Goal: Information Seeking & Learning: Find specific page/section

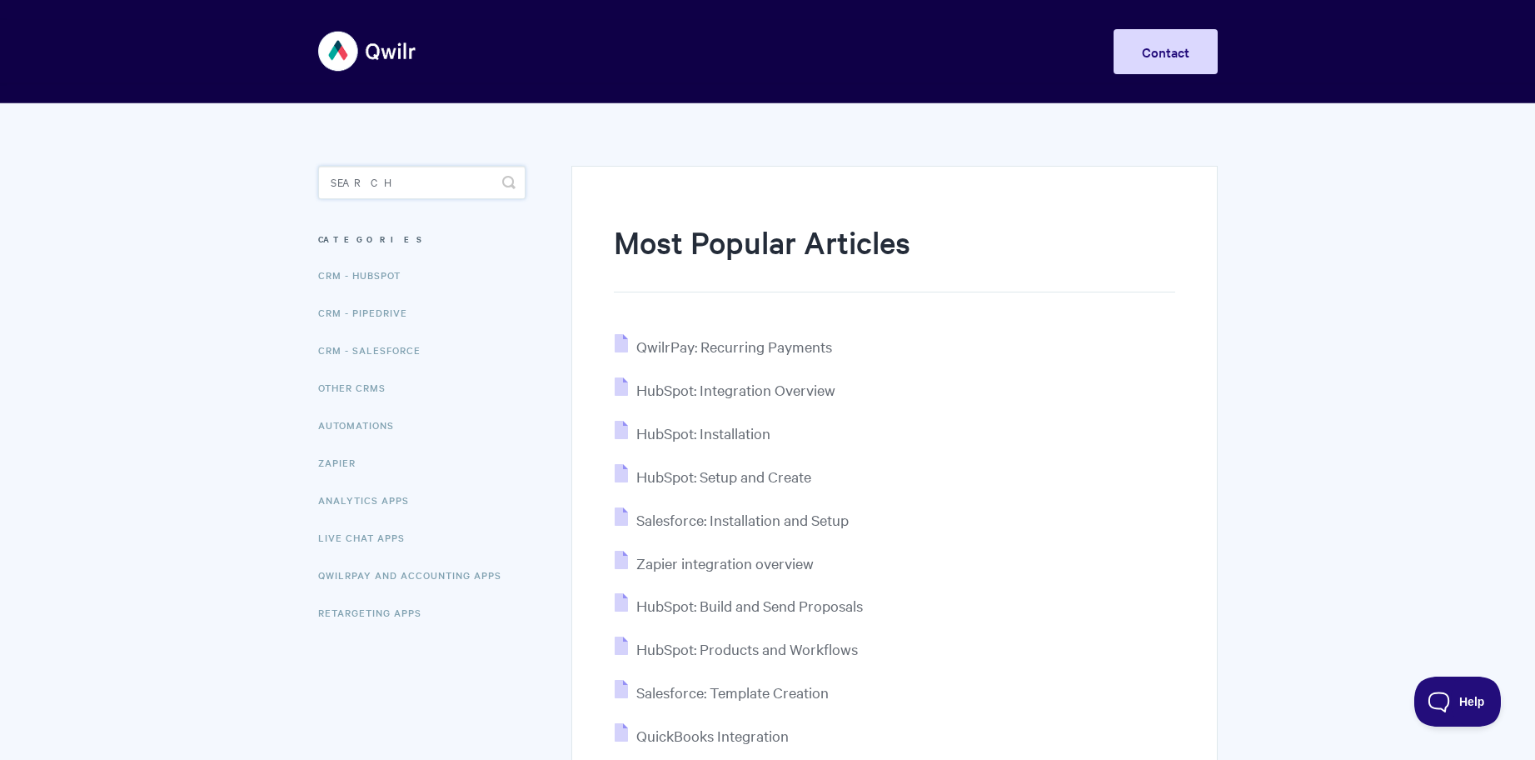
click at [366, 192] on input "Search" at bounding box center [421, 182] width 207 height 33
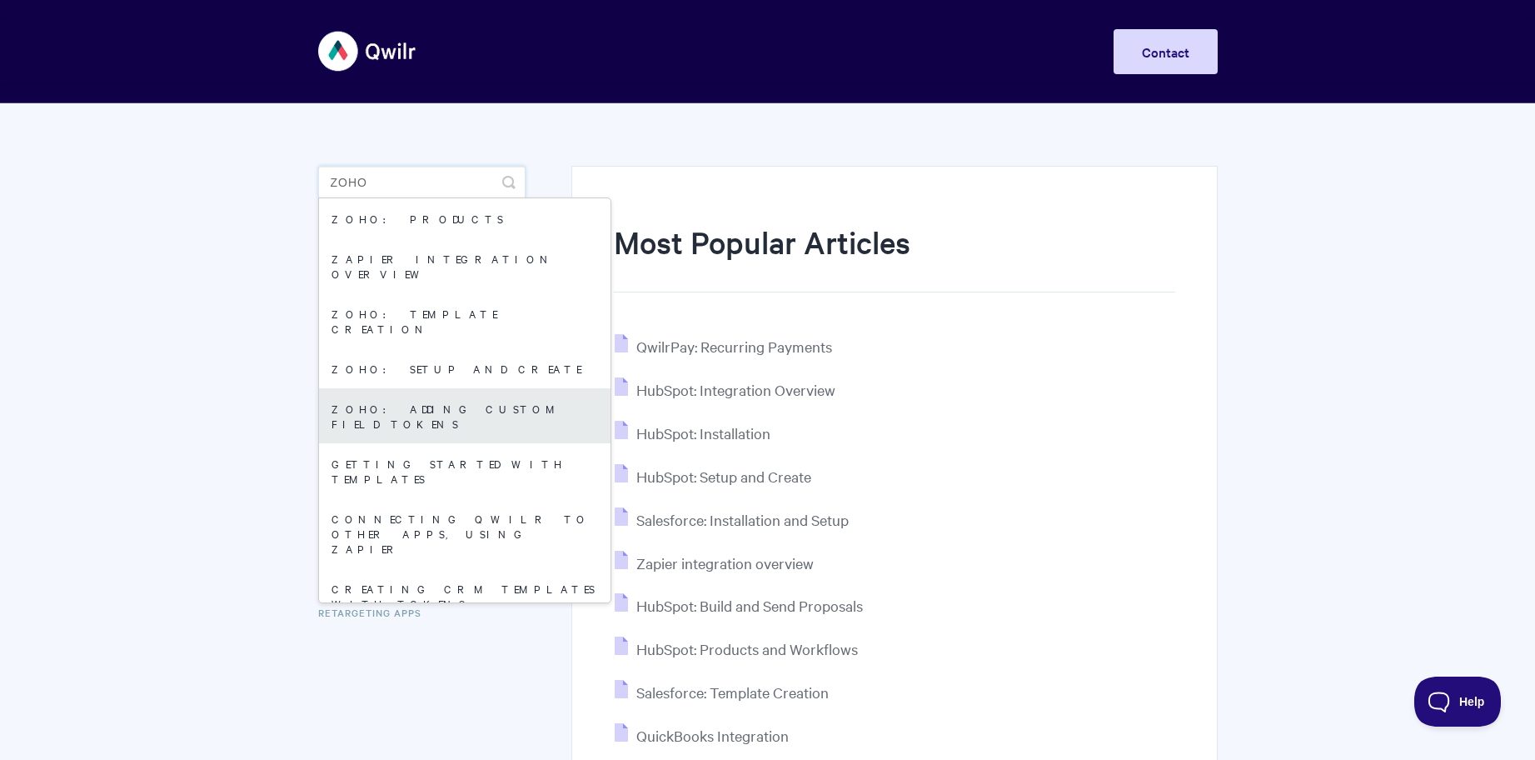
type input "zoho"
click at [419, 388] on link "Zoho: Adding Custom Field Tokens" at bounding box center [465, 415] width 292 height 55
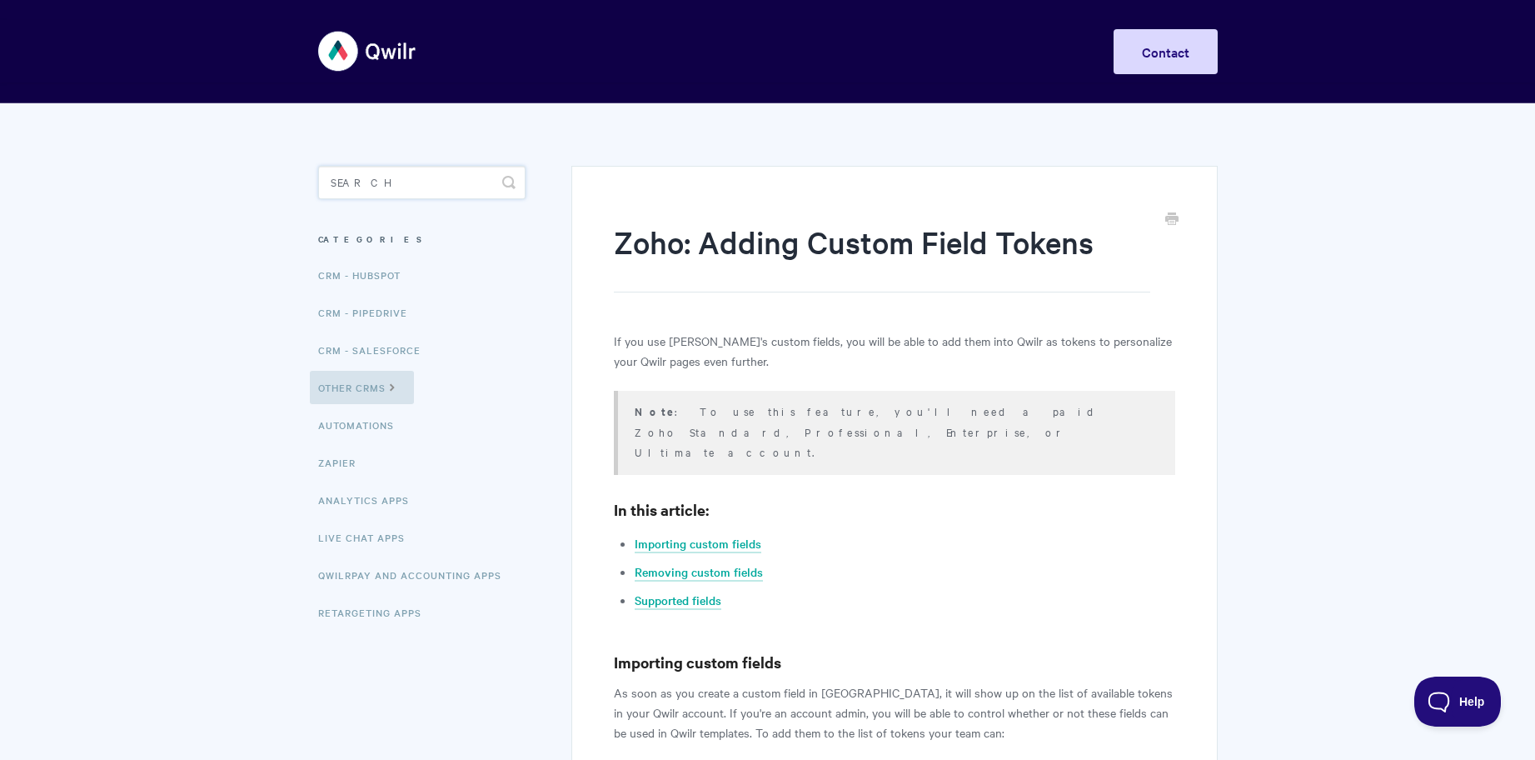
click at [375, 185] on input "Search" at bounding box center [421, 182] width 207 height 33
type input "audit"
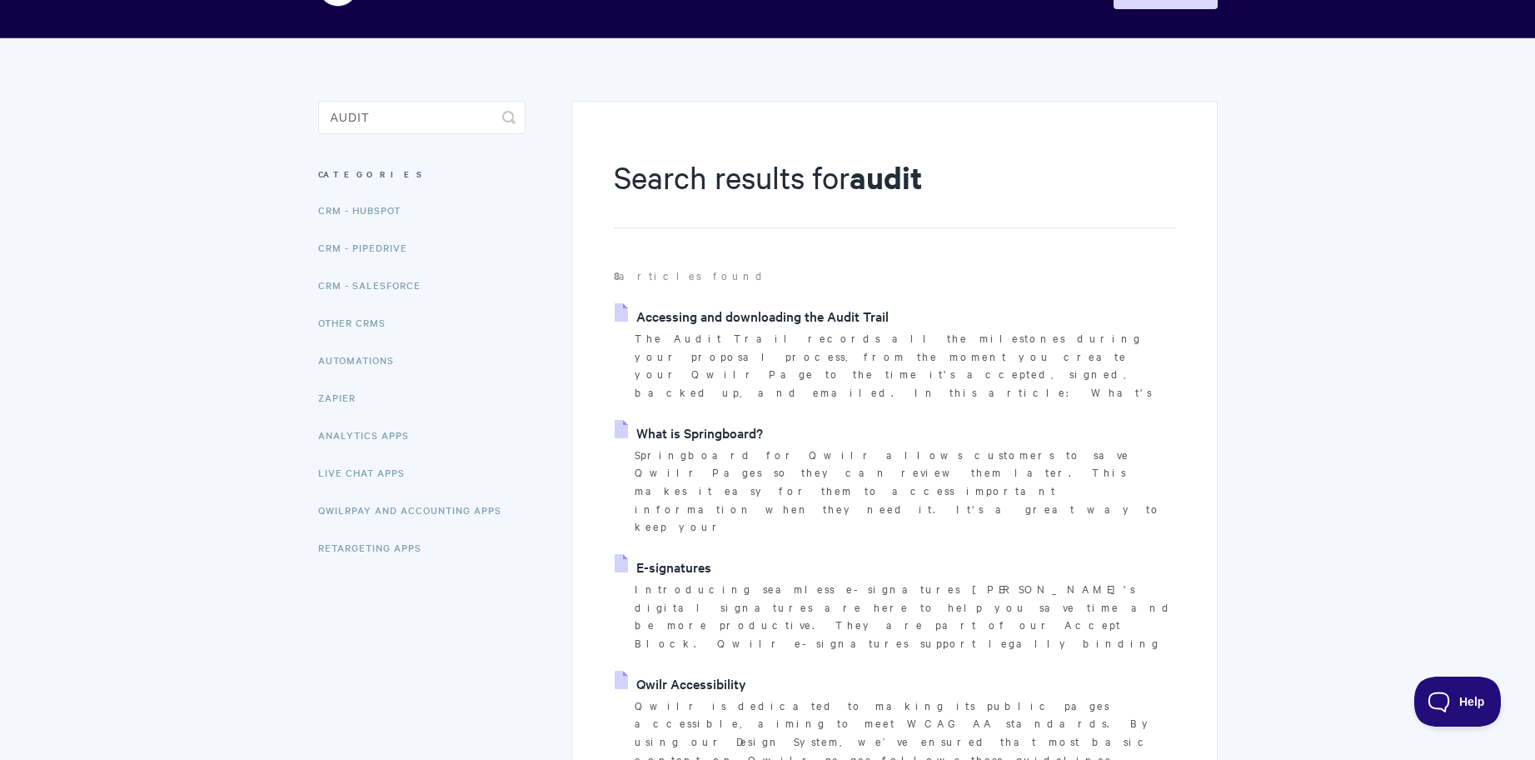
scroll to position [141, 0]
